Goal: Contribute content

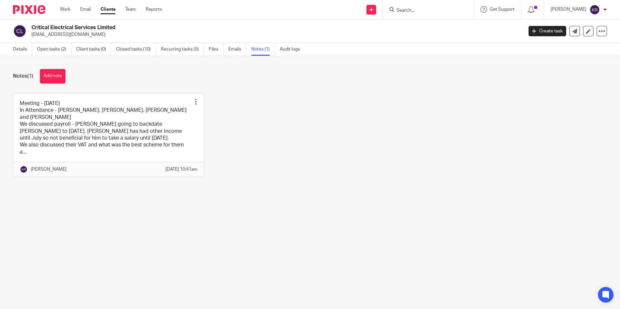
click at [419, 11] on input "Search" at bounding box center [425, 11] width 58 height 6
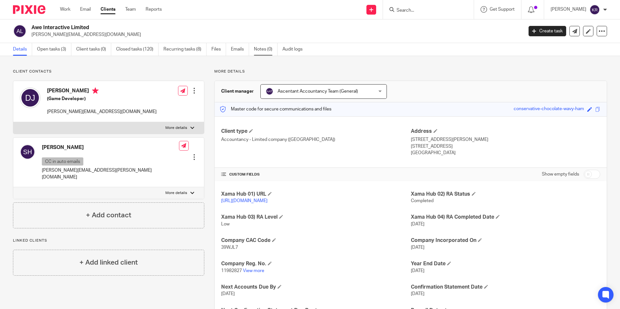
click at [259, 51] on link "Notes (0)" at bounding box center [266, 49] width 24 height 13
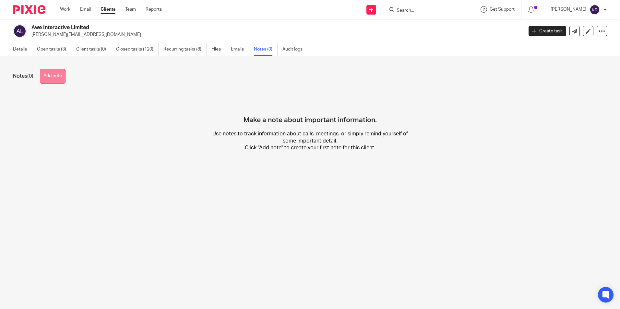
click at [51, 75] on button "Add note" at bounding box center [53, 76] width 26 height 15
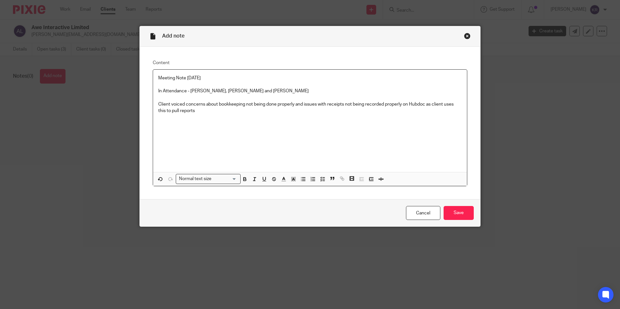
click at [207, 113] on p "Client voiced concerns about bookkeeping not being done properly and issues wit…" at bounding box center [309, 107] width 303 height 13
click at [438, 127] on p "He voiced concerns about Xero not being used properly and items being coded to …" at bounding box center [309, 124] width 303 height 6
click at [247, 91] on p "In Attendance - Sam, David and Kim" at bounding box center [309, 91] width 303 height 6
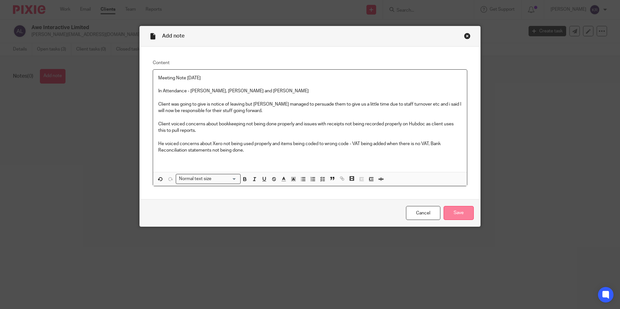
click at [449, 217] on input "Save" at bounding box center [459, 213] width 30 height 14
